Goal: Information Seeking & Learning: Learn about a topic

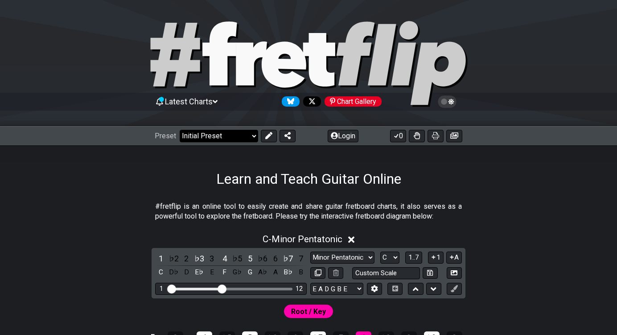
click at [211, 135] on select "Welcome to #fretflip! Initial Preset Custom Preset Minor Pentatonic Major Penta…" at bounding box center [219, 136] width 79 height 12
click at [180, 130] on select "Welcome to #fretflip! Initial Preset Custom Preset Minor Pentatonic Major Penta…" at bounding box center [219, 136] width 79 height 12
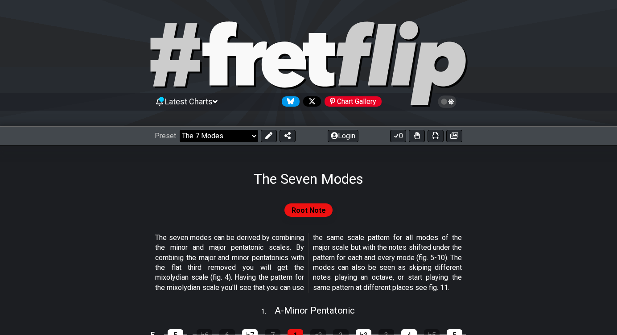
click at [228, 131] on select "Welcome to #fretflip! Initial Preset Custom Preset Minor Pentatonic Major Penta…" at bounding box center [219, 136] width 79 height 12
click at [180, 130] on select "Welcome to #fretflip! Initial Preset Custom Preset Minor Pentatonic Major Penta…" at bounding box center [219, 136] width 79 height 12
select select "/guitar-scales"
select select "C"
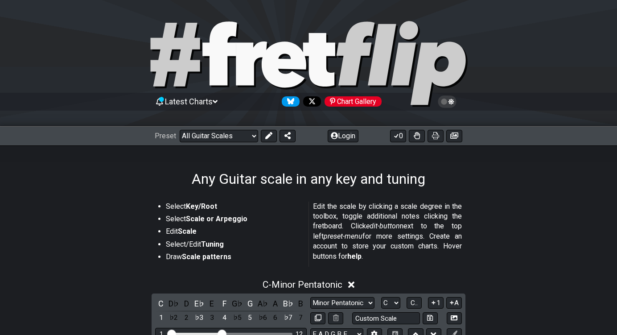
click at [226, 156] on div "Any Guitar scale in any key and tuning" at bounding box center [308, 166] width 617 height 42
click at [236, 153] on div "Any Guitar scale in any key and tuning" at bounding box center [308, 166] width 617 height 42
click at [242, 139] on select "Welcome to #fretflip! Initial Preset Custom Preset Minor Pentatonic Major Penta…" at bounding box center [219, 136] width 79 height 12
click at [180, 130] on select "Welcome to #fretflip! Initial Preset Custom Preset Minor Pentatonic Major Penta…" at bounding box center [219, 136] width 79 height 12
select select "/3nps-caged-shapes"
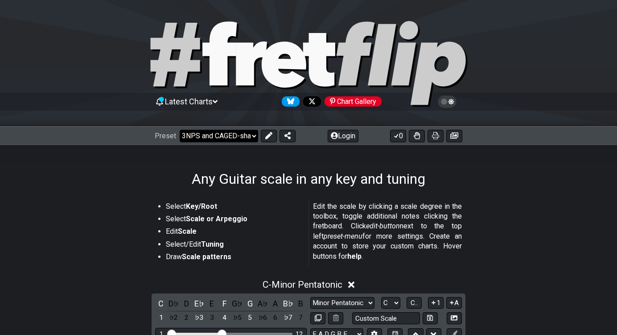
select select "A"
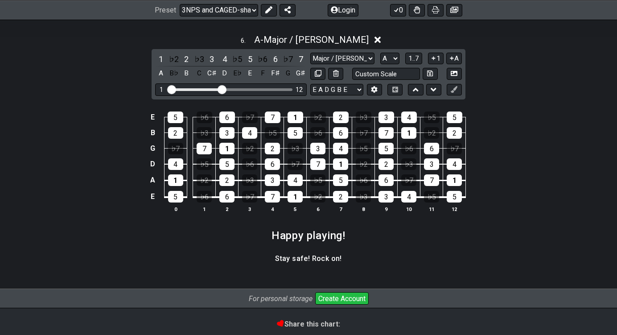
scroll to position [1422, 0]
